Goal: Task Accomplishment & Management: Manage account settings

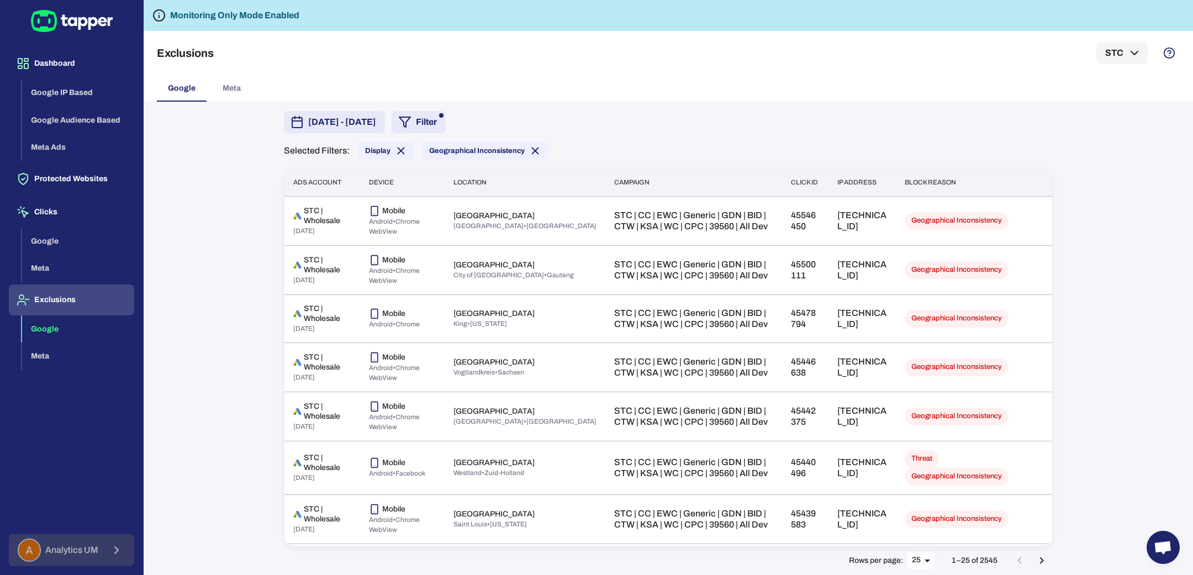
click at [89, 546] on span "Analytics UM" at bounding box center [71, 550] width 53 height 11
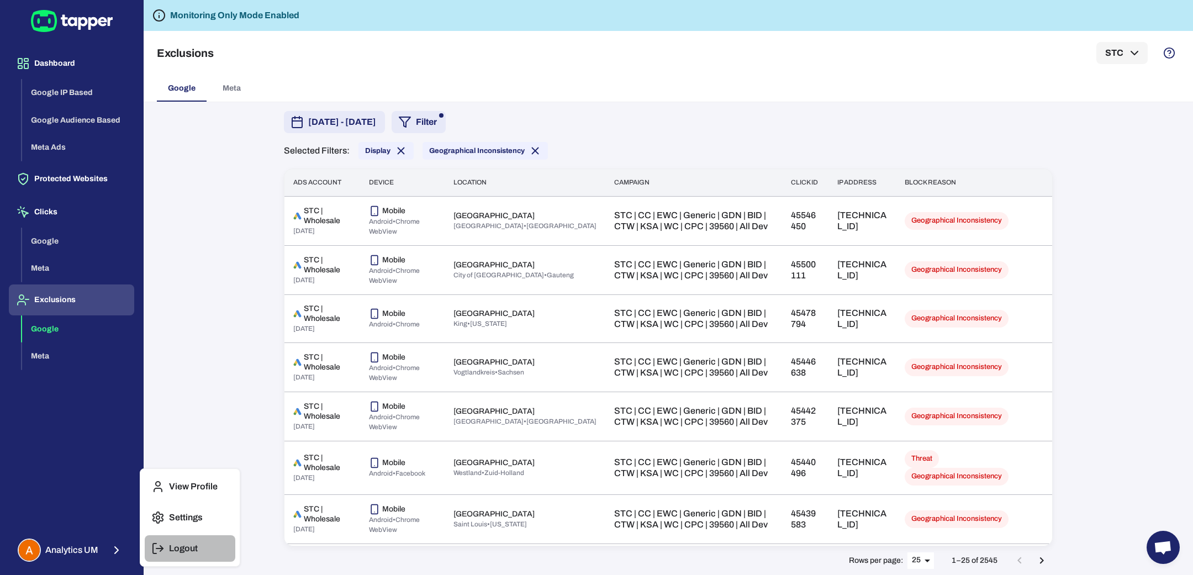
click at [166, 548] on button "Logout" at bounding box center [190, 548] width 91 height 27
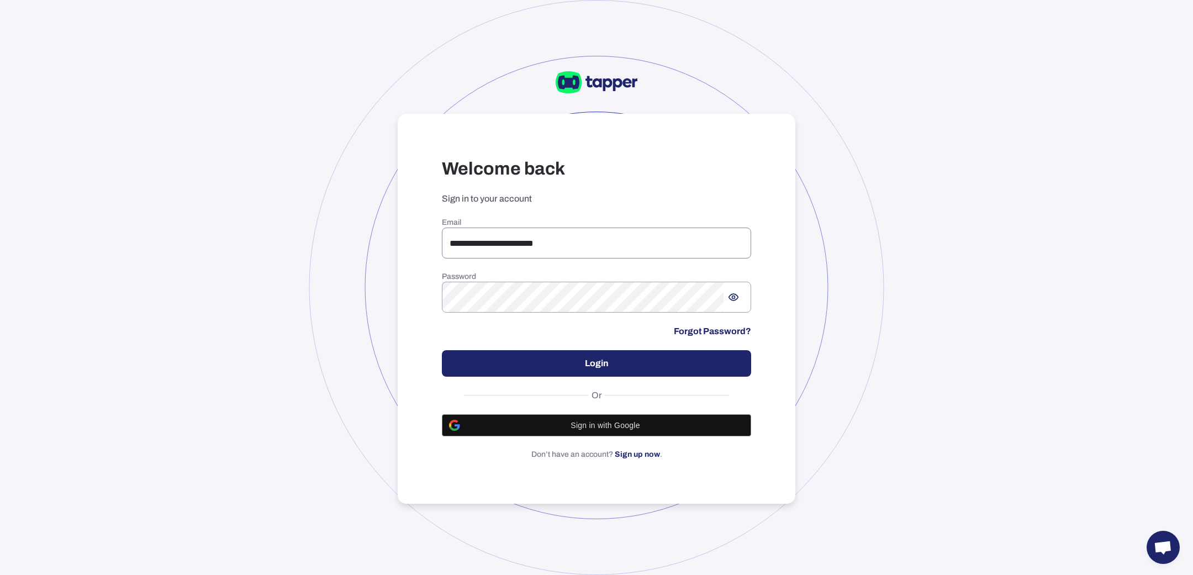
click at [587, 237] on input "**********" at bounding box center [596, 243] width 309 height 31
type input "**********"
click at [588, 373] on button "Login" at bounding box center [596, 363] width 309 height 27
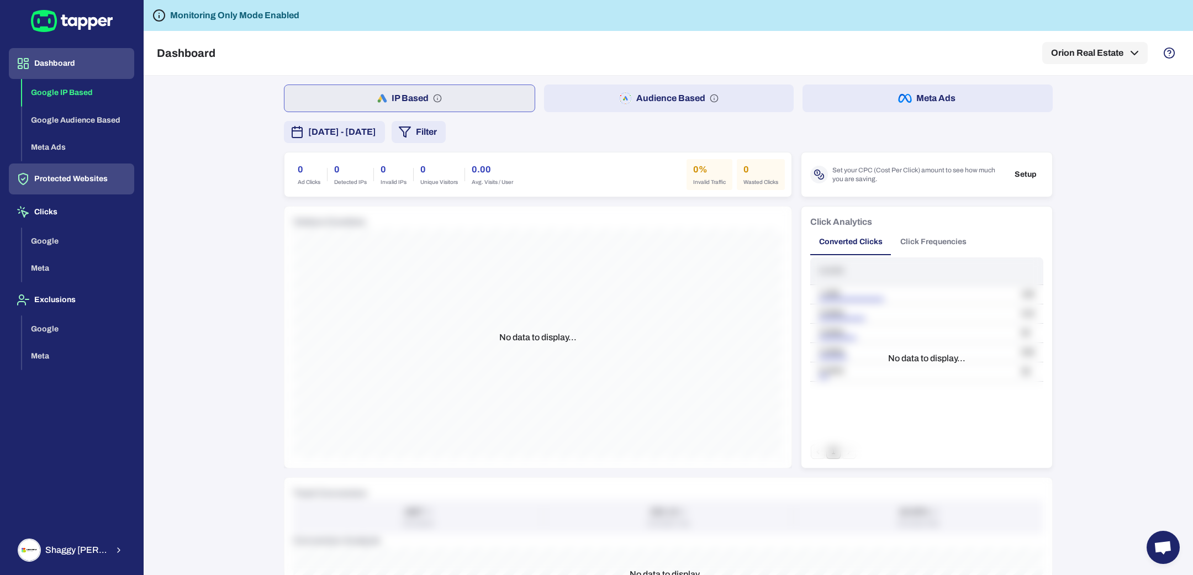
click at [97, 179] on button "Protected Websites" at bounding box center [71, 178] width 125 height 31
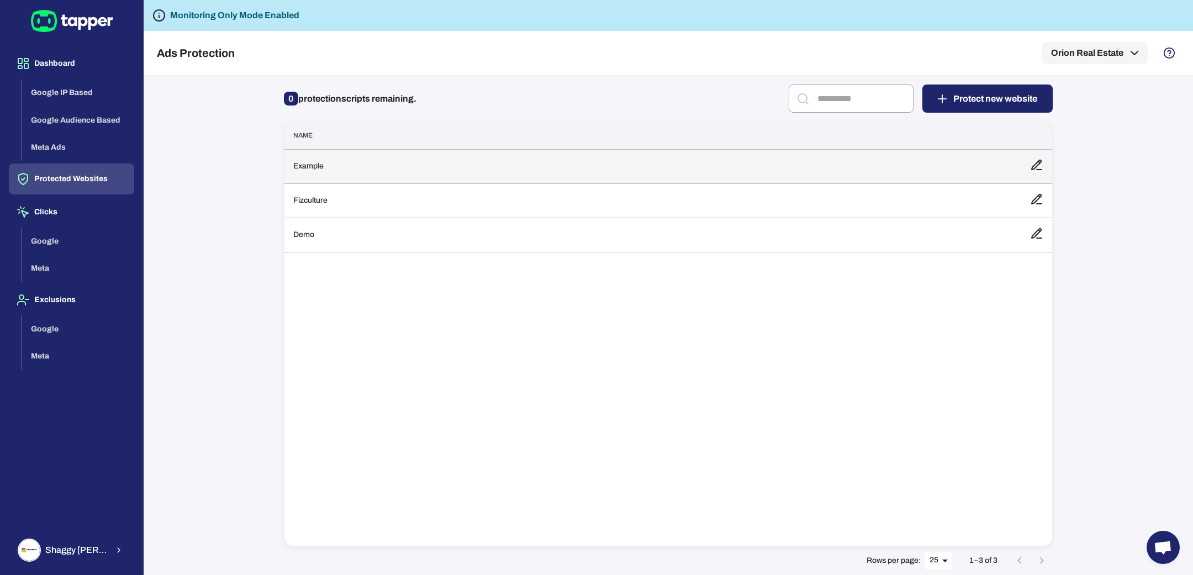
click at [419, 166] on td "Example" at bounding box center [652, 166] width 737 height 34
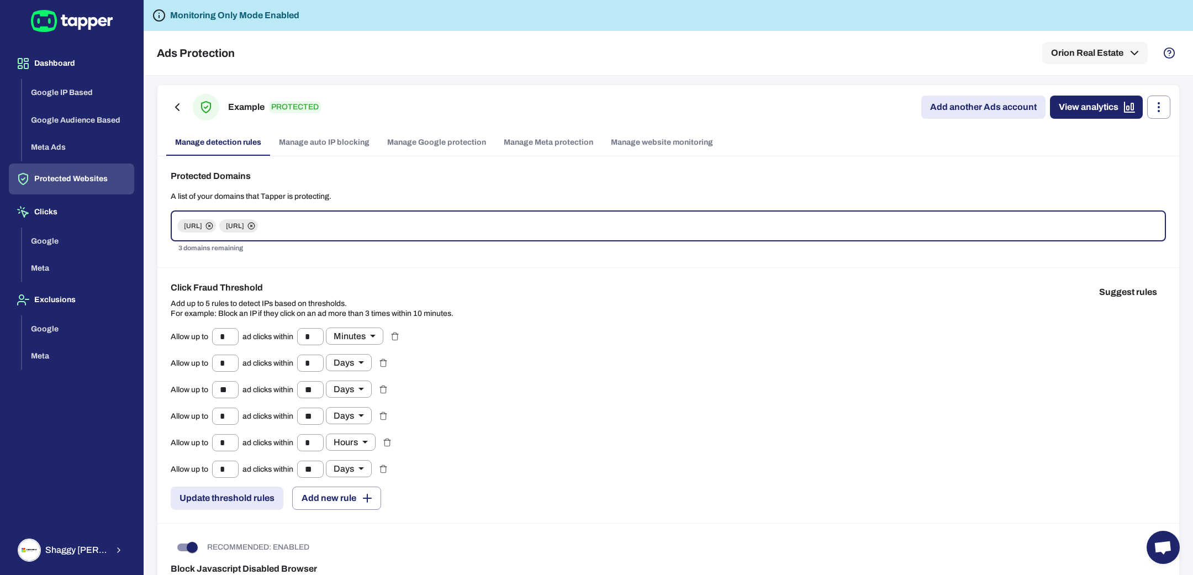
click at [518, 151] on link "Manage Meta protection" at bounding box center [548, 142] width 107 height 27
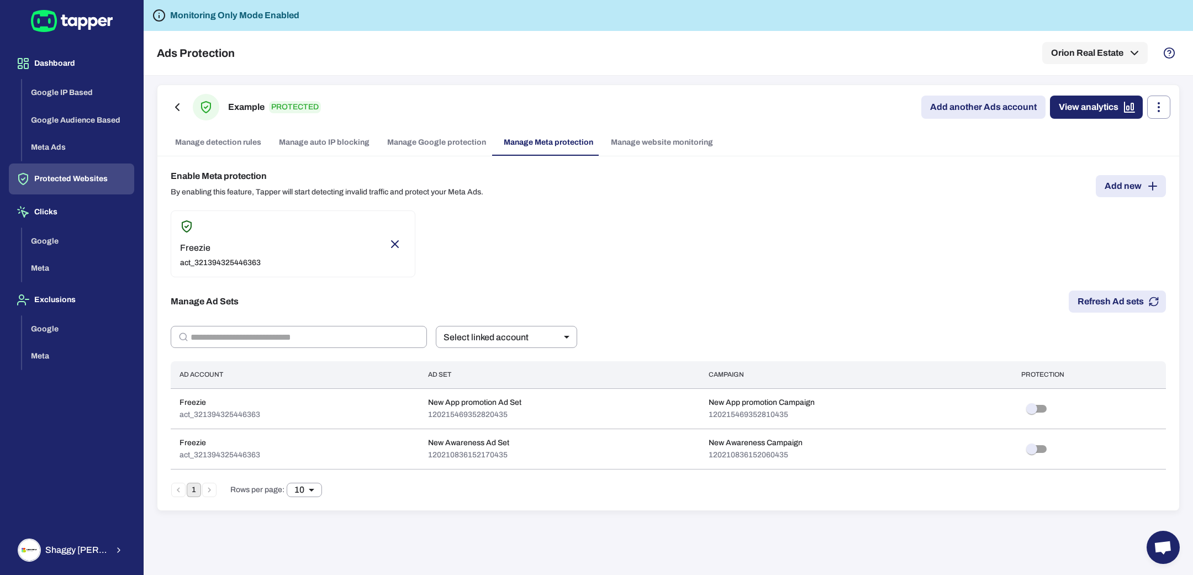
click at [429, 141] on link "Manage Google protection" at bounding box center [436, 142] width 117 height 27
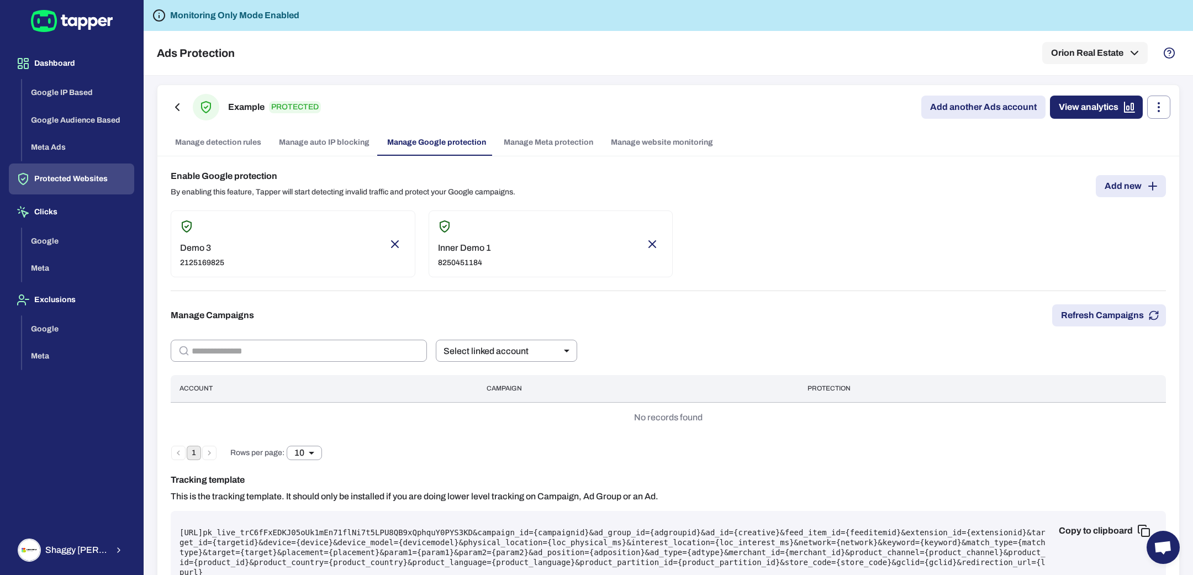
click at [636, 142] on link "Manage website monitoring" at bounding box center [662, 142] width 120 height 27
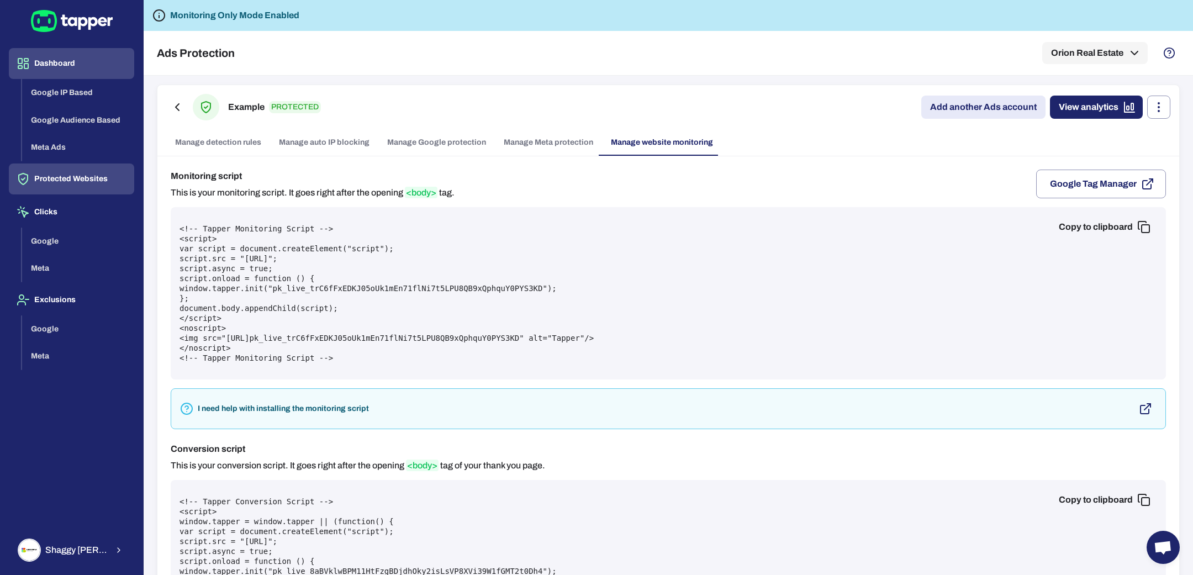
click at [54, 70] on button "Dashboard" at bounding box center [71, 63] width 125 height 31
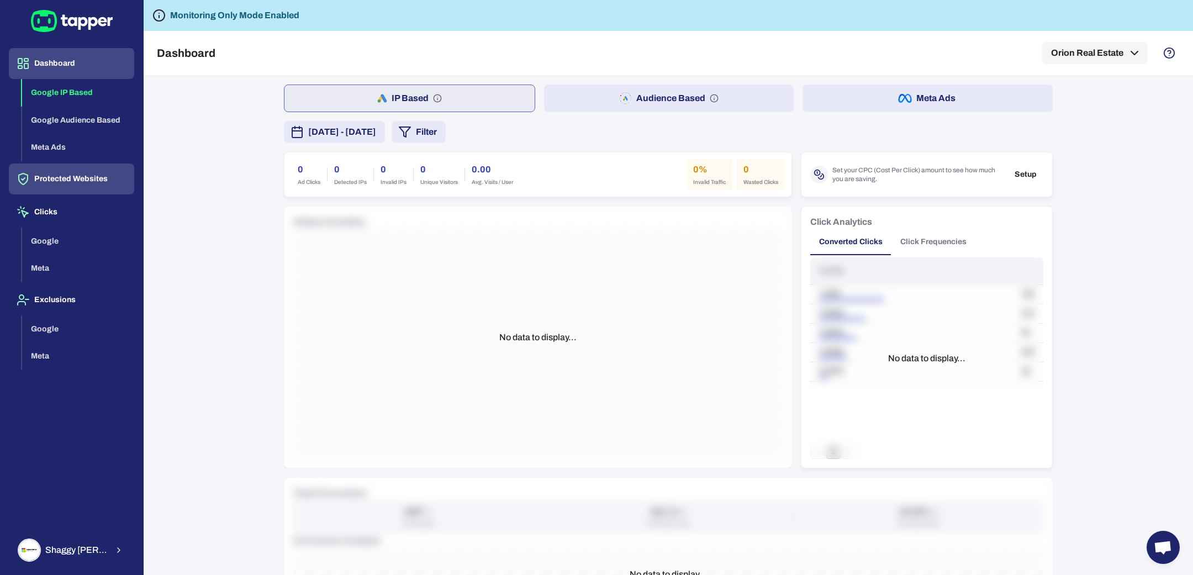
click at [88, 176] on button "Protected Websites" at bounding box center [71, 178] width 125 height 31
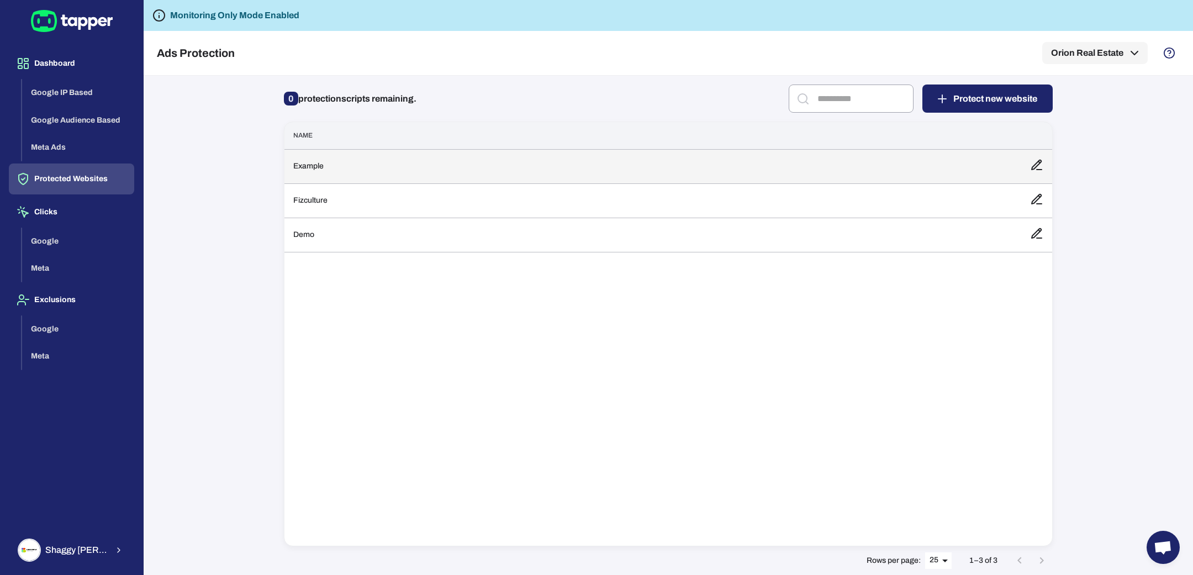
click at [323, 170] on td "Example" at bounding box center [652, 166] width 737 height 34
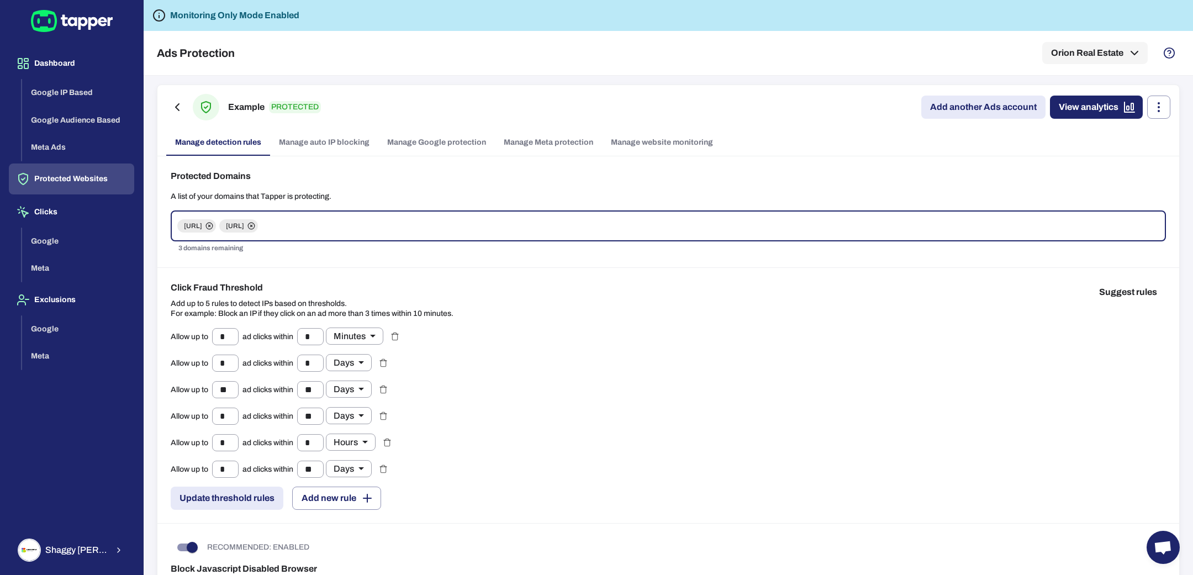
click at [656, 135] on link "Manage website monitoring" at bounding box center [662, 142] width 120 height 27
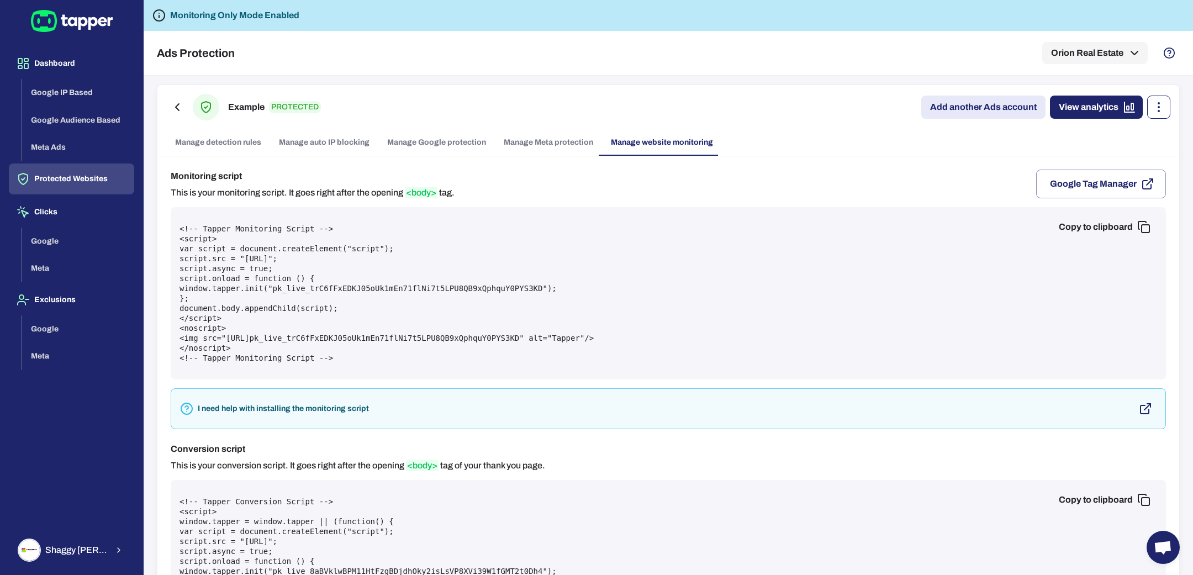
click at [1161, 115] on button "button" at bounding box center [1158, 107] width 23 height 23
click at [1153, 128] on li "Edit" at bounding box center [1144, 132] width 54 height 18
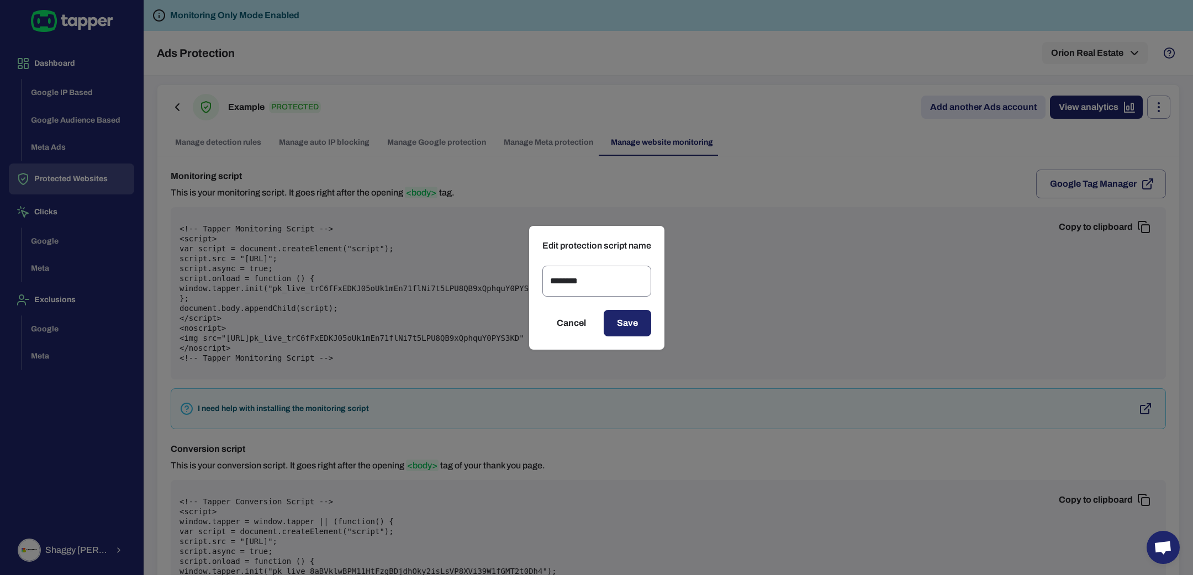
click at [567, 283] on input "*******" at bounding box center [596, 281] width 109 height 31
type input "******"
click at [637, 313] on button "Save" at bounding box center [627, 323] width 47 height 27
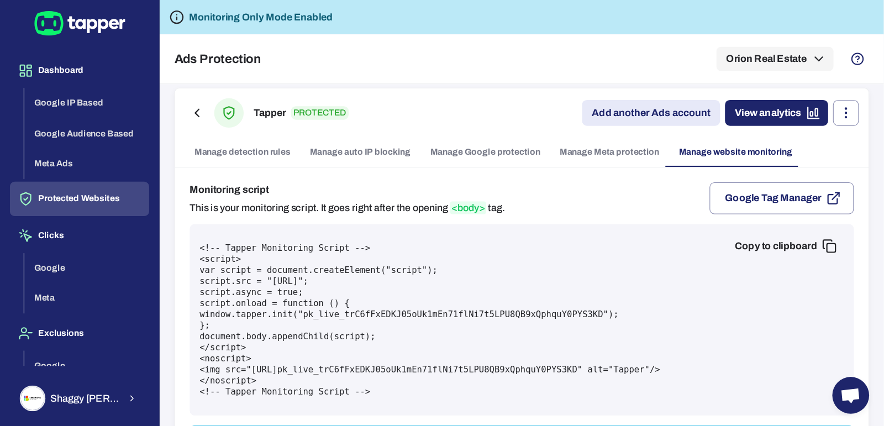
scroll to position [6, 0]
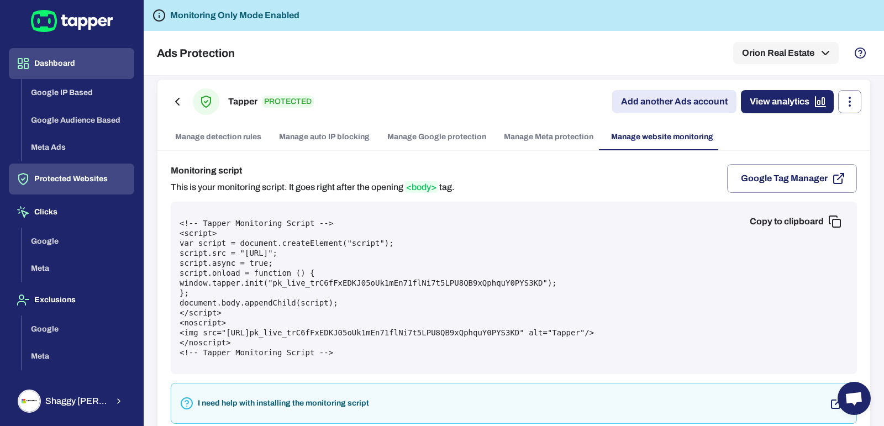
click at [49, 64] on button "Dashboard" at bounding box center [71, 63] width 125 height 31
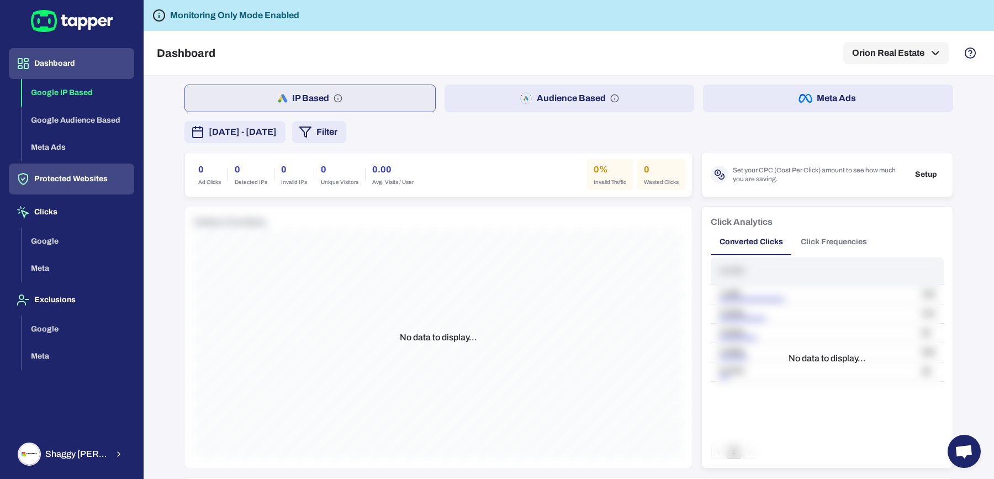
click at [96, 182] on button "Protected Websites" at bounding box center [71, 178] width 125 height 31
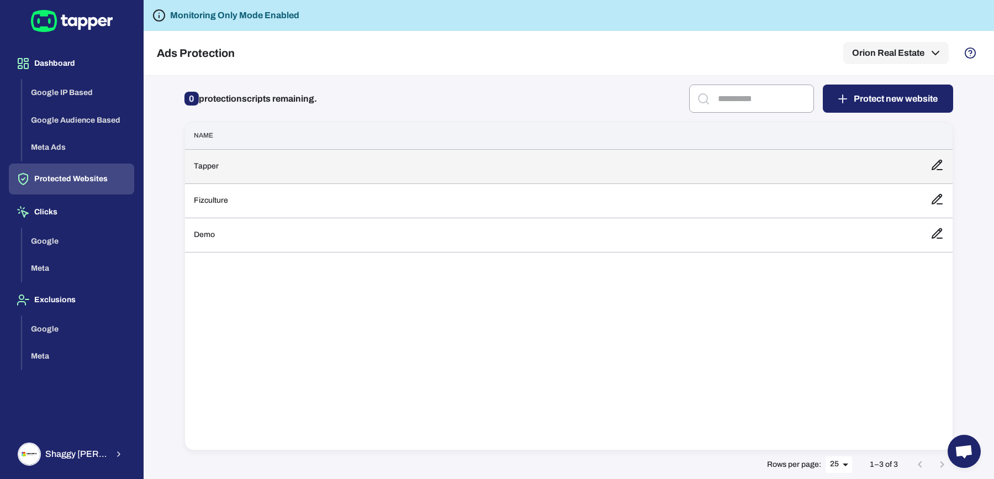
click at [289, 174] on td "Tapper" at bounding box center [553, 166] width 737 height 34
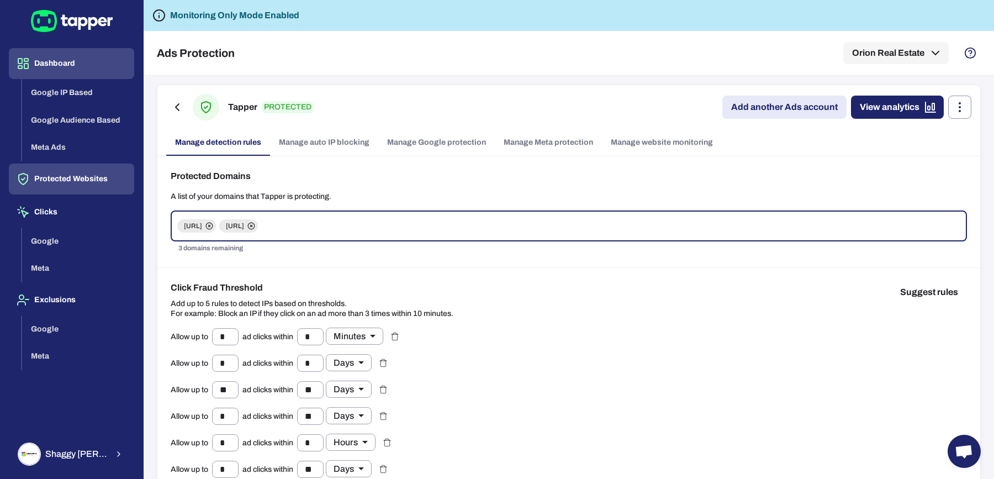
click at [66, 67] on button "Dashboard" at bounding box center [71, 63] width 125 height 31
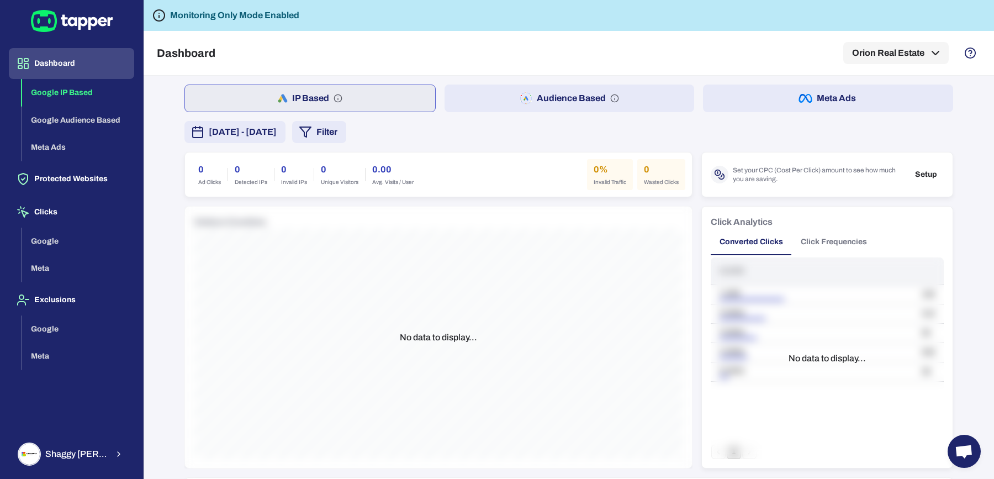
click at [271, 129] on span "[DATE] - [DATE]" at bounding box center [243, 131] width 68 height 13
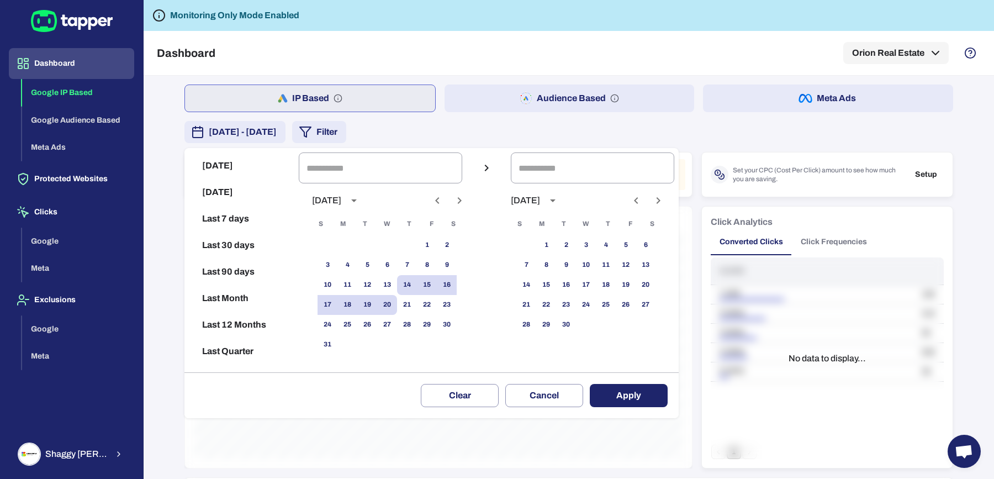
click at [431, 194] on icon "Previous month" at bounding box center [437, 200] width 13 height 13
click at [219, 240] on button "Last 30 days" at bounding box center [241, 245] width 105 height 27
type input "**********"
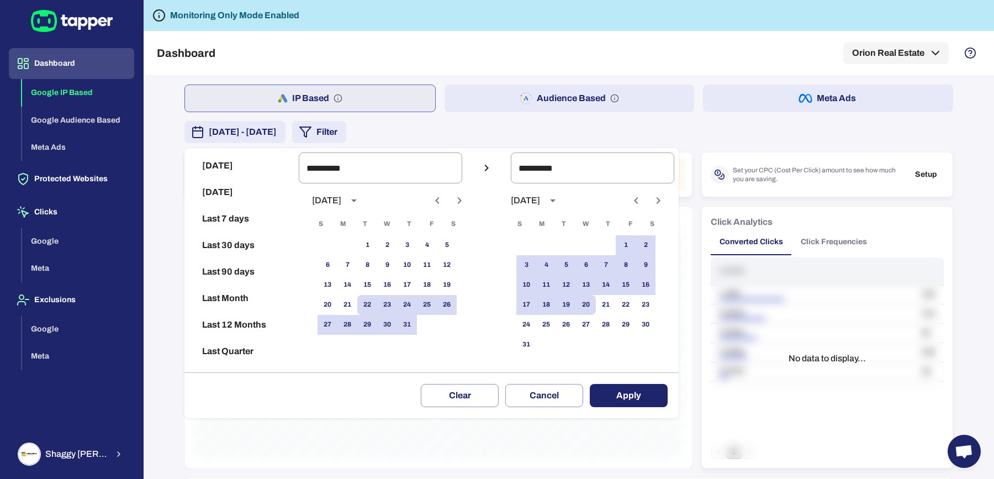
click at [624, 406] on button "Apply" at bounding box center [629, 395] width 78 height 23
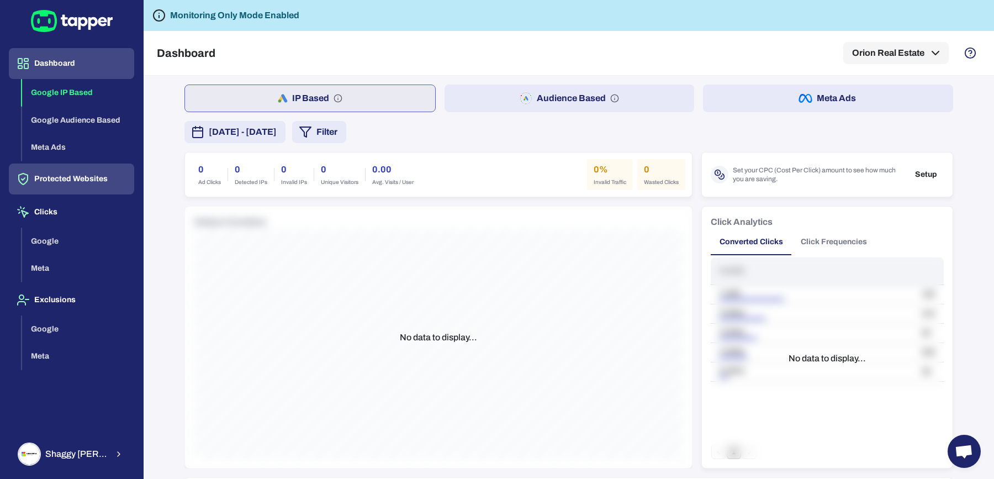
click at [51, 176] on button "Protected Websites" at bounding box center [71, 178] width 125 height 31
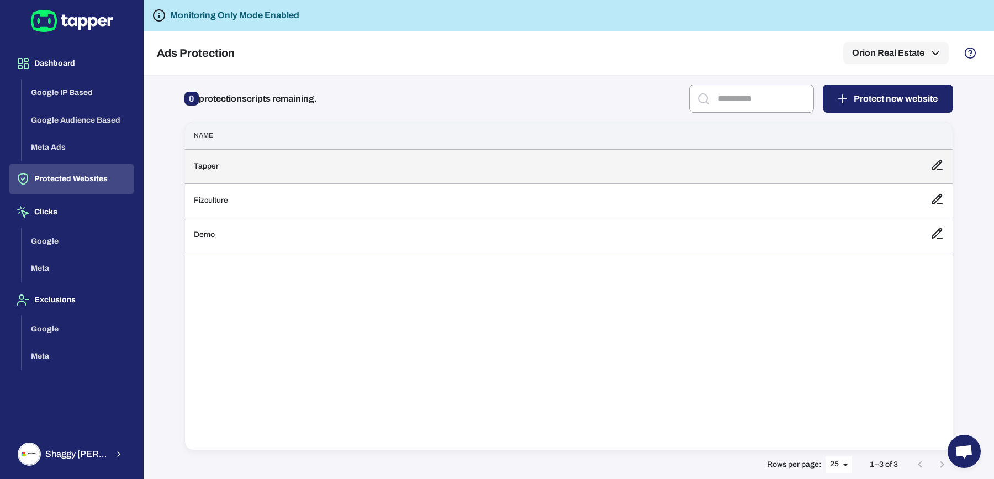
click at [224, 167] on td "Tapper" at bounding box center [553, 166] width 737 height 34
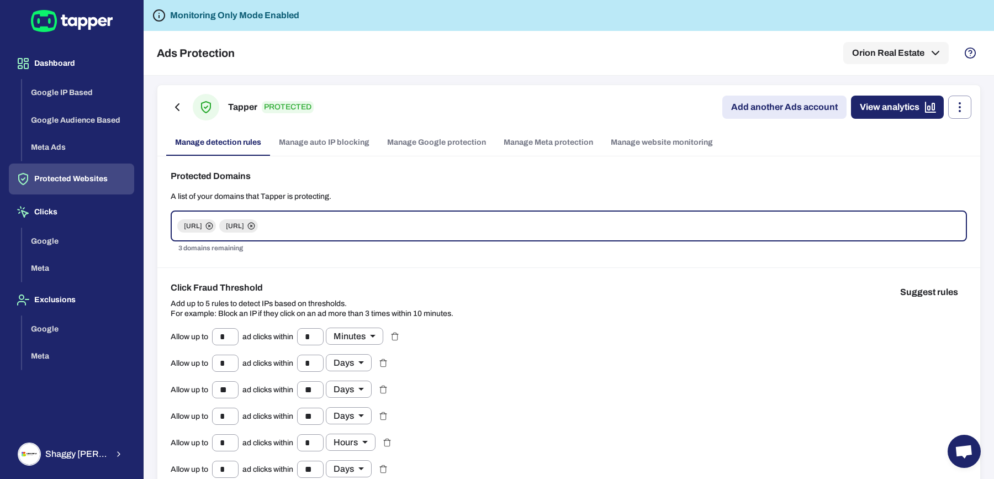
click at [668, 136] on link "Manage website monitoring" at bounding box center [662, 142] width 120 height 27
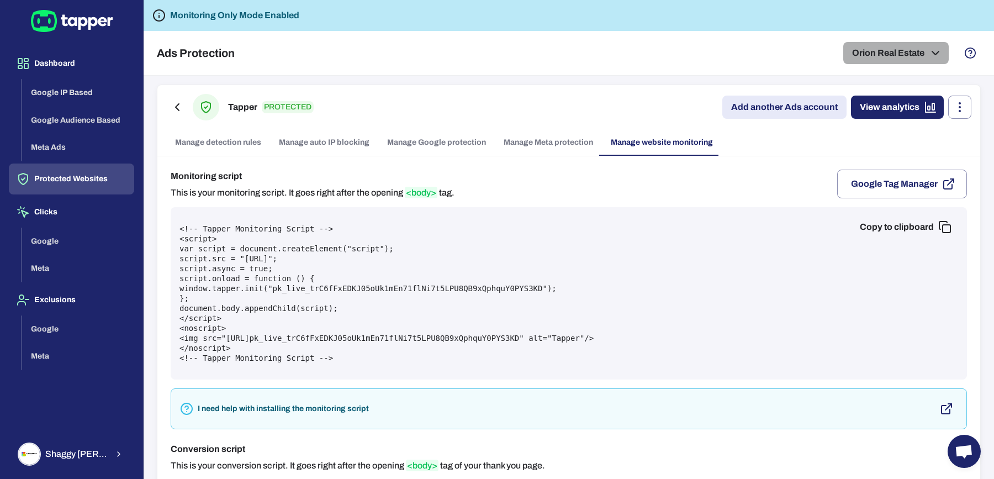
click at [937, 58] on icon "button" at bounding box center [935, 52] width 13 height 13
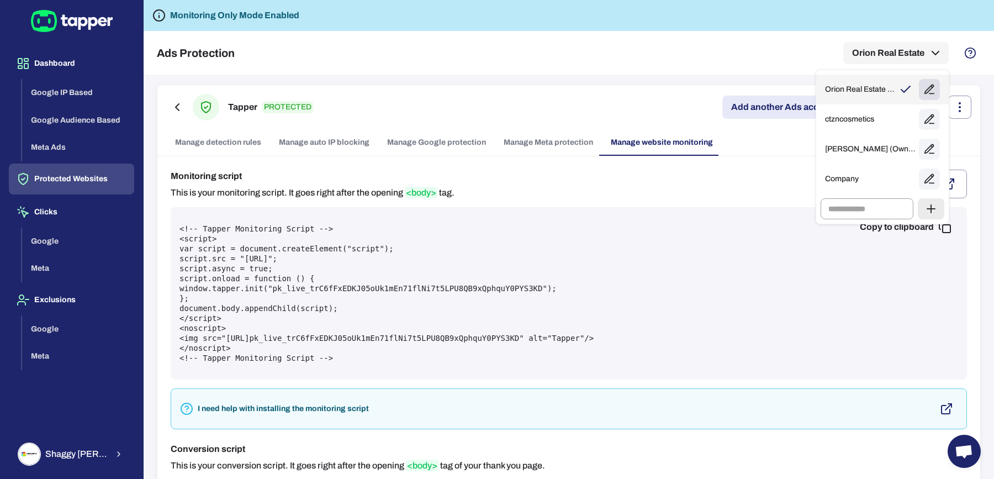
click at [927, 88] on icon "button" at bounding box center [929, 89] width 12 height 12
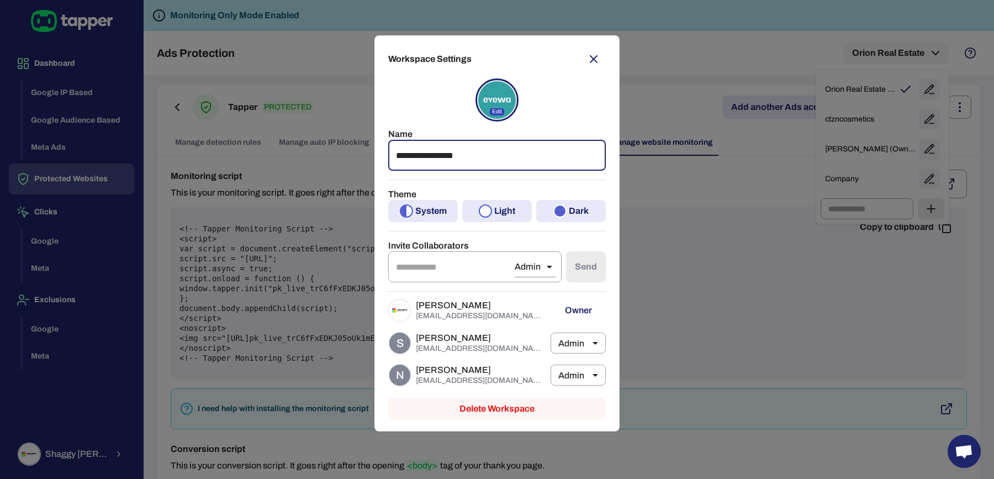
click at [460, 154] on input "**********" at bounding box center [497, 155] width 218 height 31
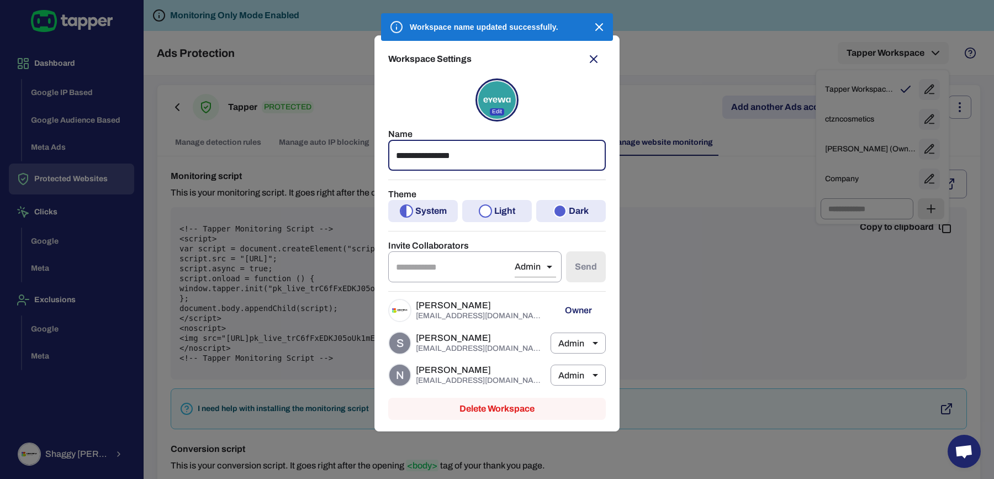
type input "**********"
click at [590, 56] on icon "button" at bounding box center [593, 59] width 7 height 7
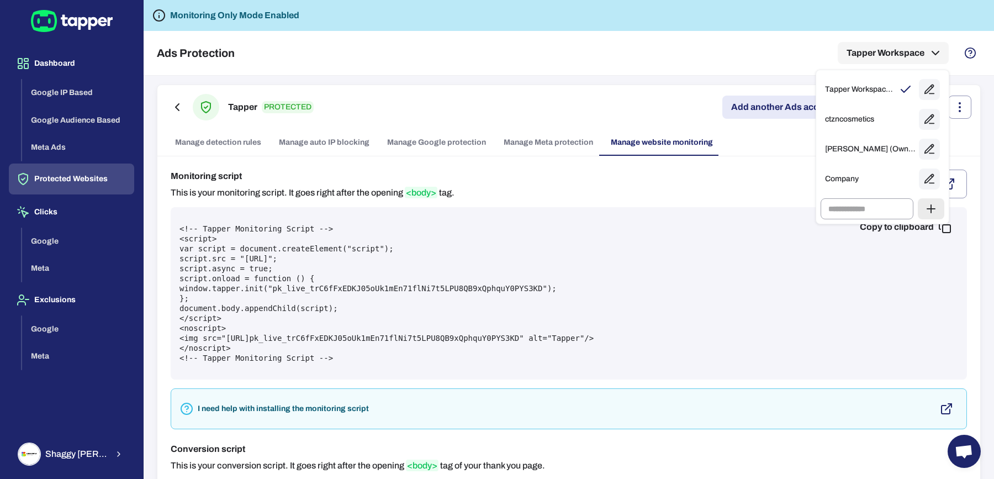
click at [707, 26] on div at bounding box center [497, 239] width 994 height 479
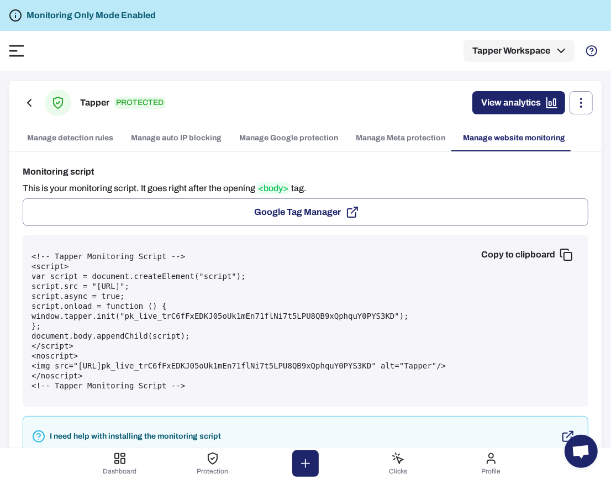
click at [557, 16] on div "Monitoring Only Mode Enabled" at bounding box center [305, 15] width 611 height 31
click at [506, 13] on div "Monitoring Only Mode Enabled" at bounding box center [305, 15] width 611 height 31
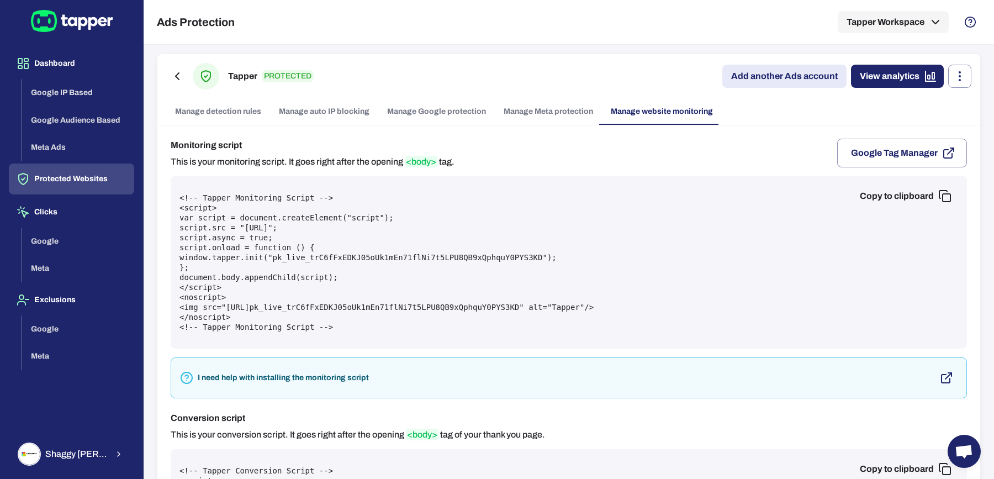
click at [200, 111] on link "Manage detection rules" at bounding box center [218, 111] width 104 height 27
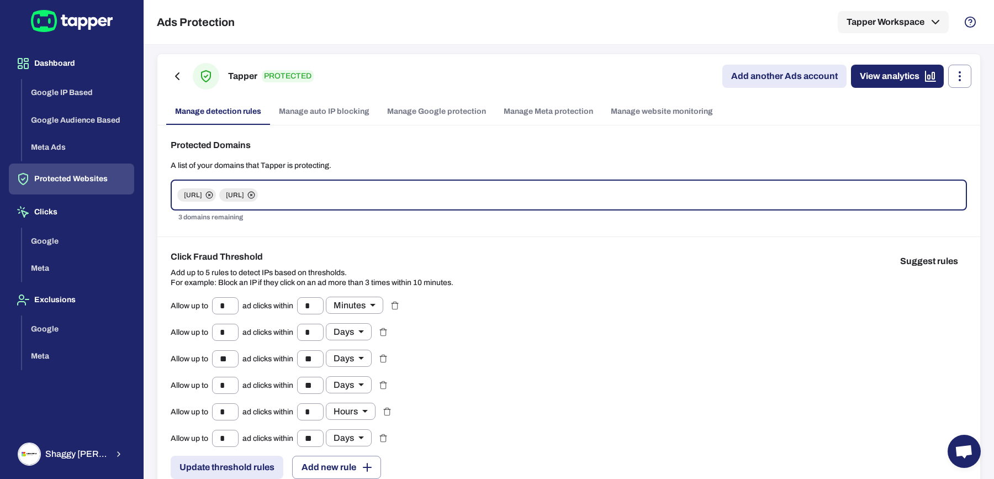
click at [649, 112] on link "Manage website monitoring" at bounding box center [662, 111] width 120 height 27
